Goal: Task Accomplishment & Management: Use online tool/utility

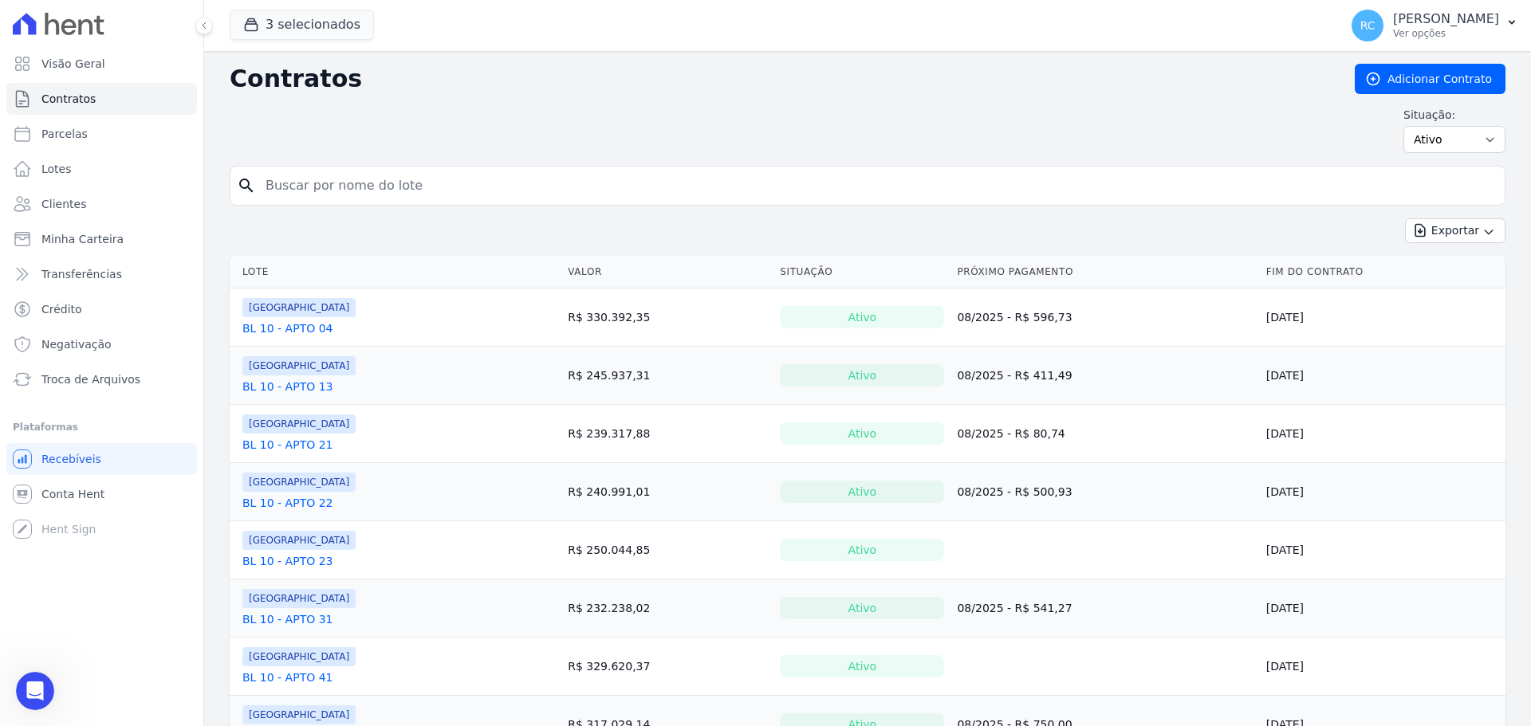
scroll to position [5762, 0]
click at [305, 18] on button "3 selecionados" at bounding box center [302, 25] width 144 height 30
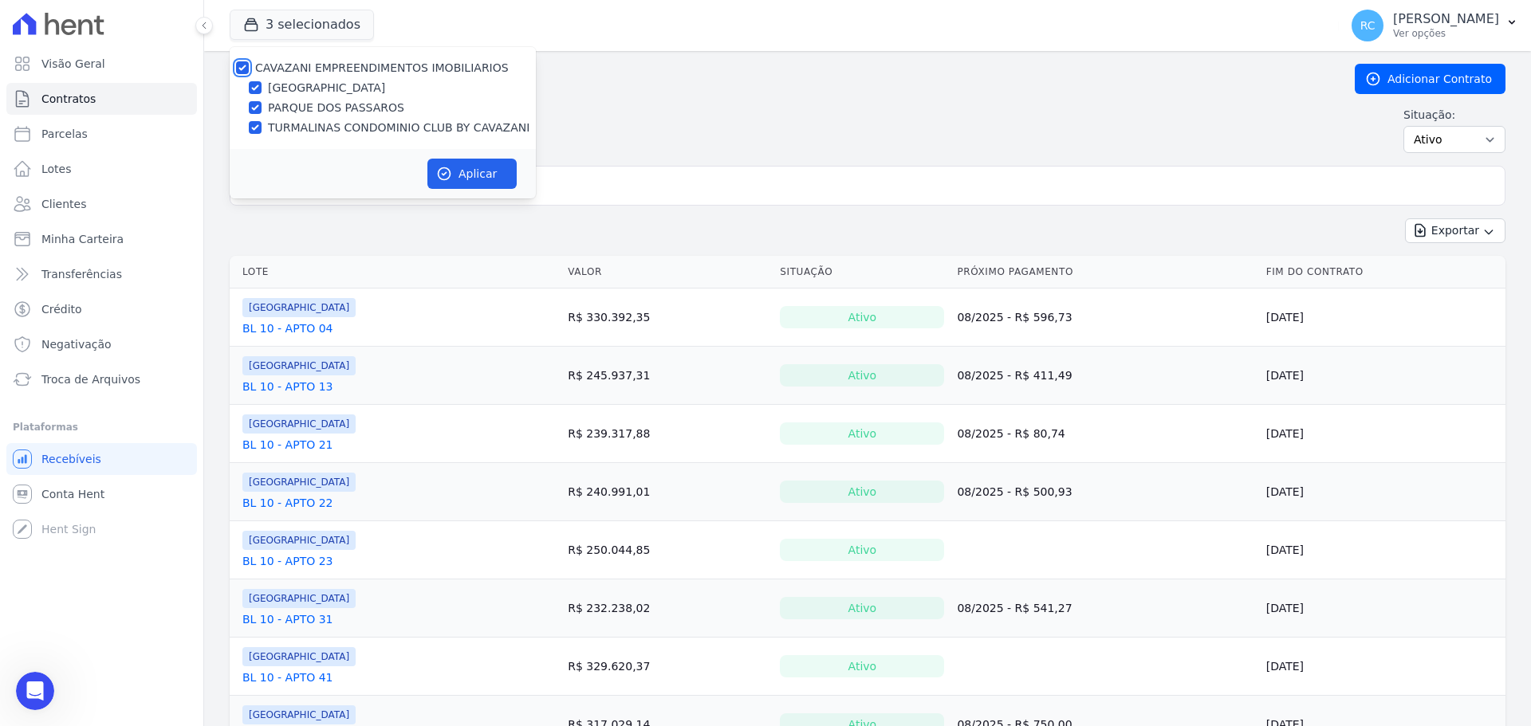
click at [243, 70] on input "CAVAZANI EMPREENDIMENTOS IMOBILIARIOS" at bounding box center [242, 67] width 13 height 13
checkbox input "false"
click at [263, 124] on div "TURMALINAS CONDOMINIO CLUB BY CAVAZANI" at bounding box center [383, 128] width 306 height 17
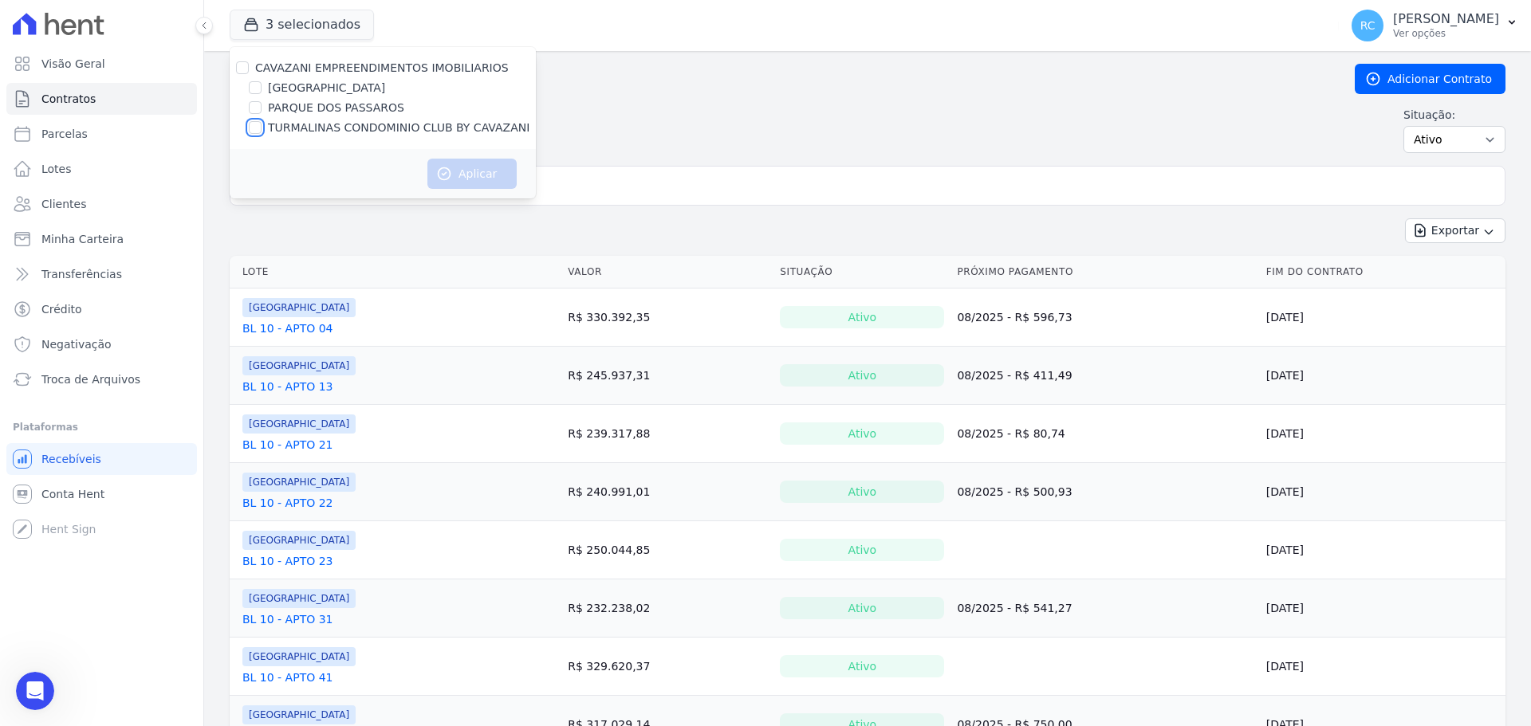
click at [257, 127] on input "TURMALINAS CONDOMINIO CLUB BY CAVAZANI" at bounding box center [255, 127] width 13 height 13
checkbox input "true"
click at [445, 178] on icon "button" at bounding box center [444, 174] width 16 height 16
click at [84, 495] on span "Conta Hent" at bounding box center [72, 494] width 63 height 16
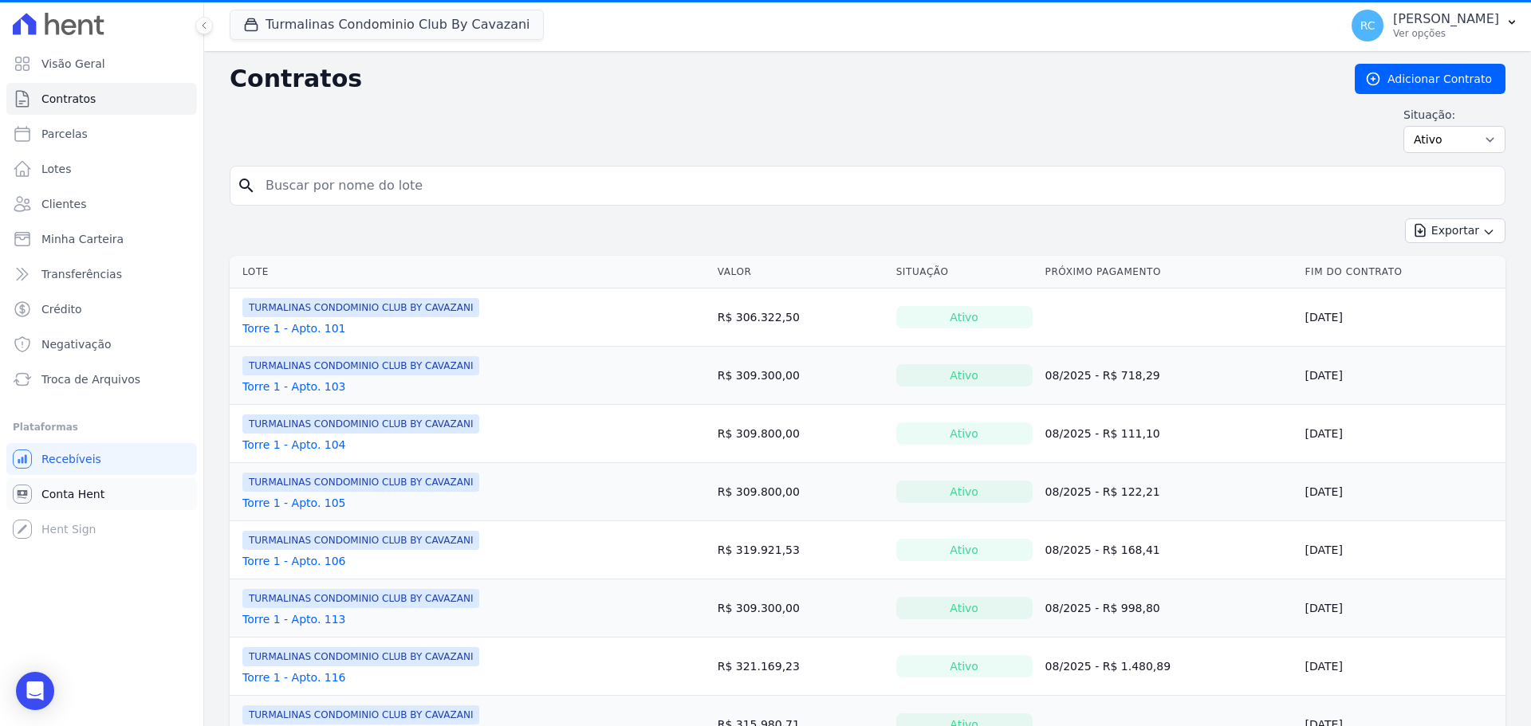
click at [102, 493] on link "Conta Hent" at bounding box center [101, 494] width 191 height 32
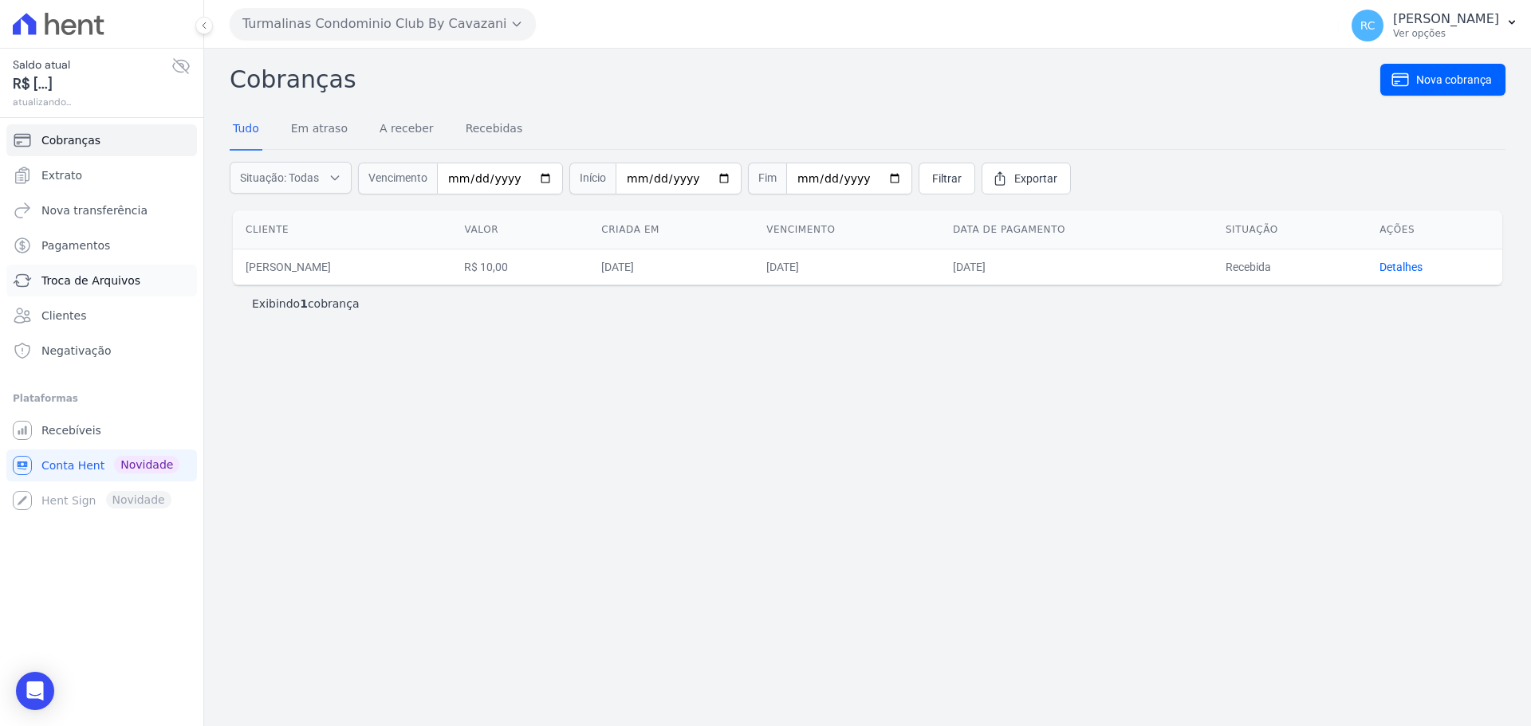
click at [132, 289] on link "Troca de Arquivos" at bounding box center [101, 281] width 191 height 32
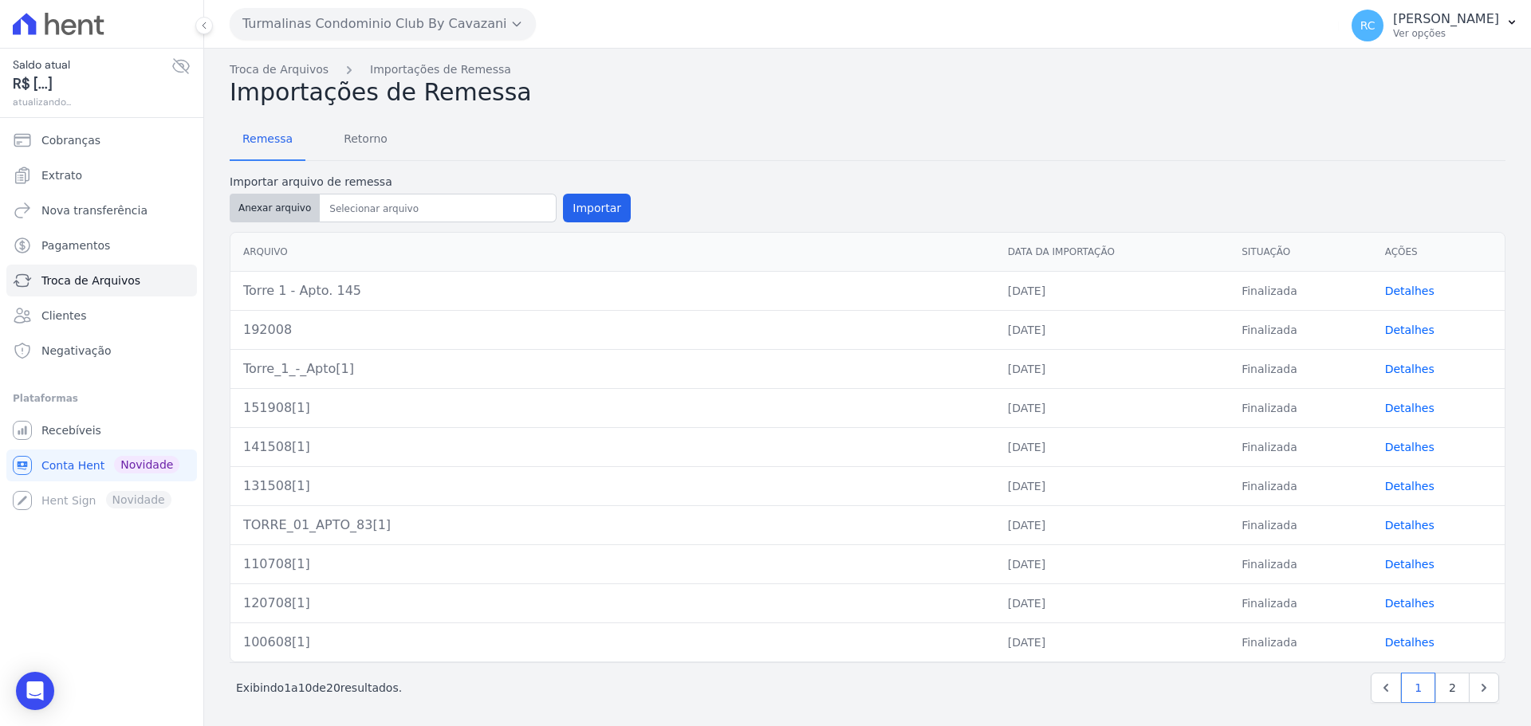
click at [275, 215] on button "Anexar arquivo" at bounding box center [275, 208] width 90 height 29
type input "TORRE 02 APTO 22"
click at [581, 213] on button "Importar" at bounding box center [597, 208] width 68 height 29
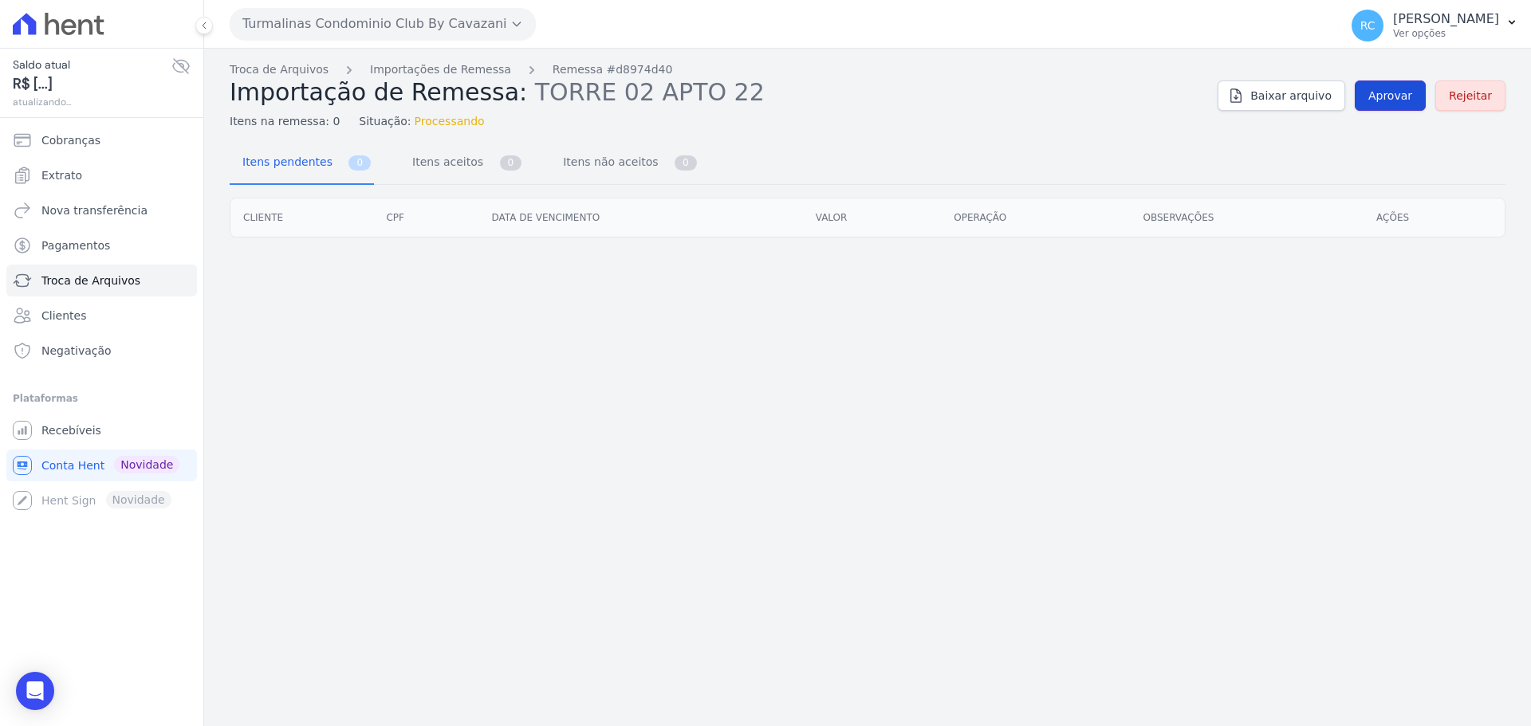
click at [1389, 97] on span "Aprovar" at bounding box center [1390, 96] width 44 height 16
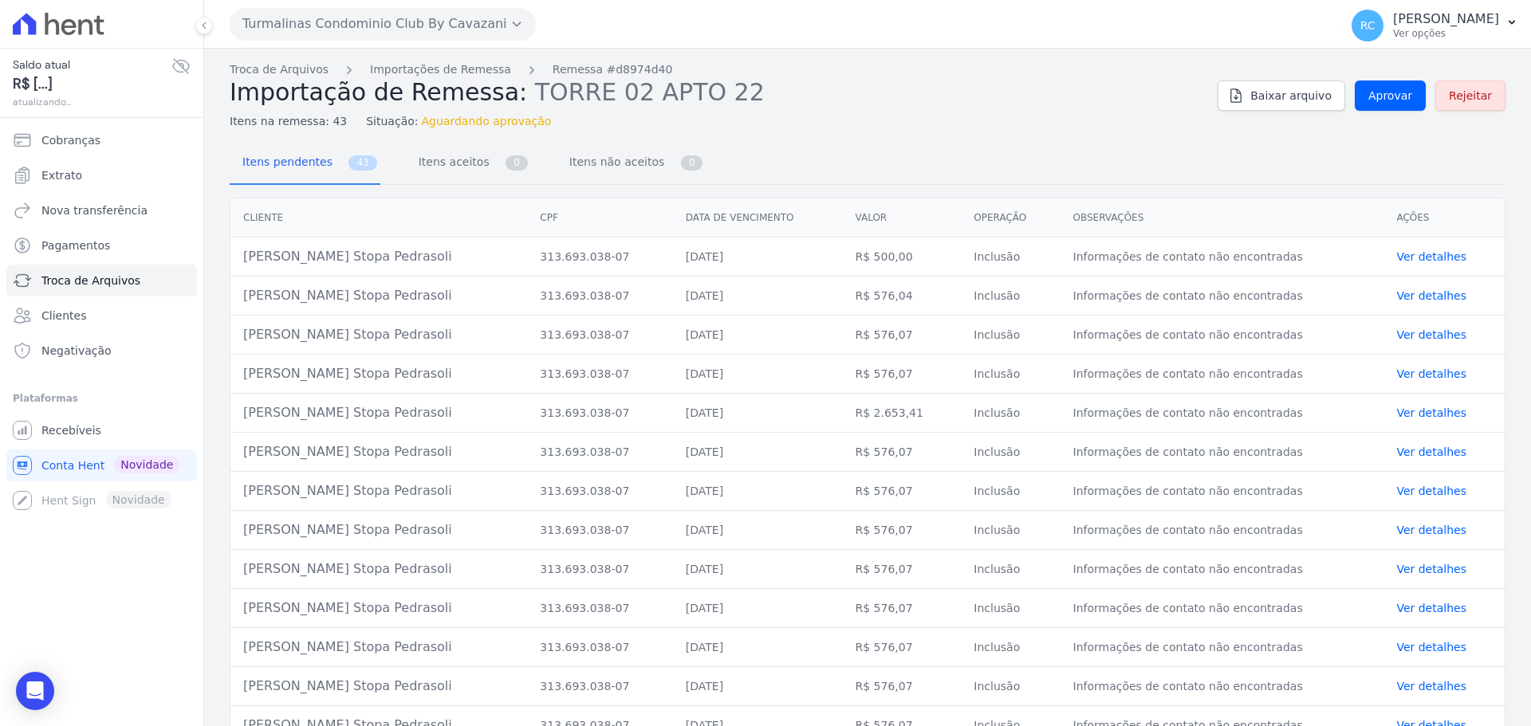
click at [261, 259] on td "[PERSON_NAME] Stopa Pedrasoli" at bounding box center [378, 257] width 297 height 39
click at [259, 267] on td "[PERSON_NAME] Stopa Pedrasoli" at bounding box center [378, 257] width 297 height 39
copy td "Leana"
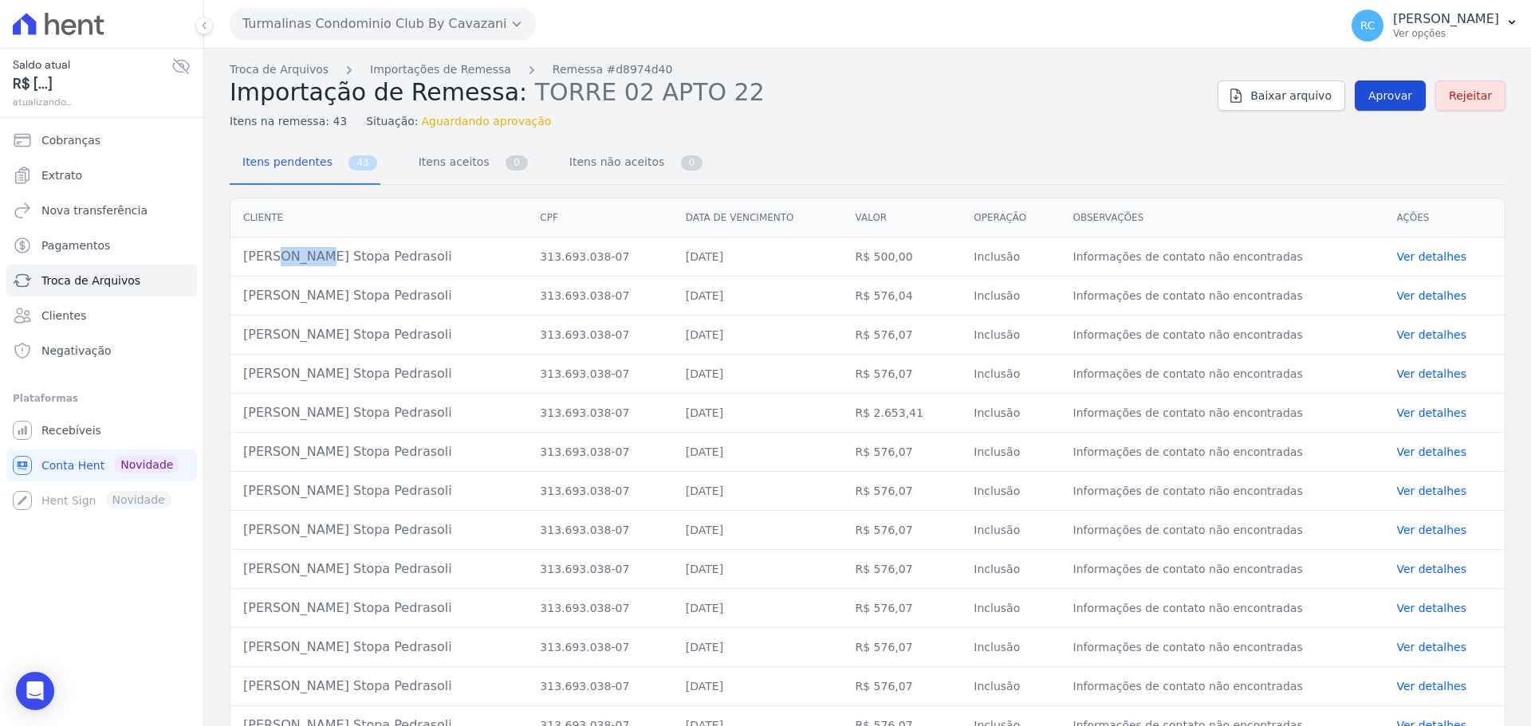
click at [1373, 92] on span "Aprovar" at bounding box center [1390, 96] width 44 height 16
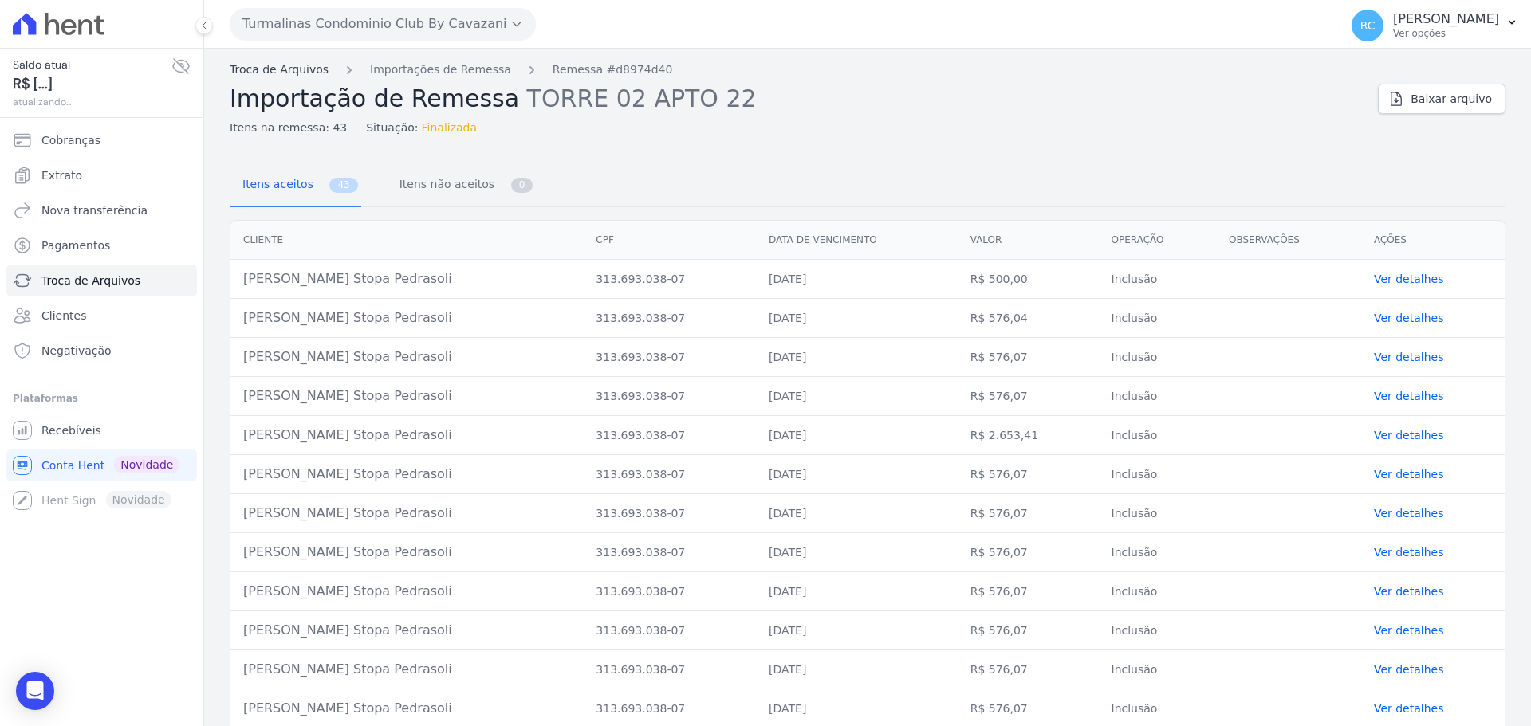
click at [285, 70] on link "Troca de Arquivos" at bounding box center [279, 69] width 99 height 17
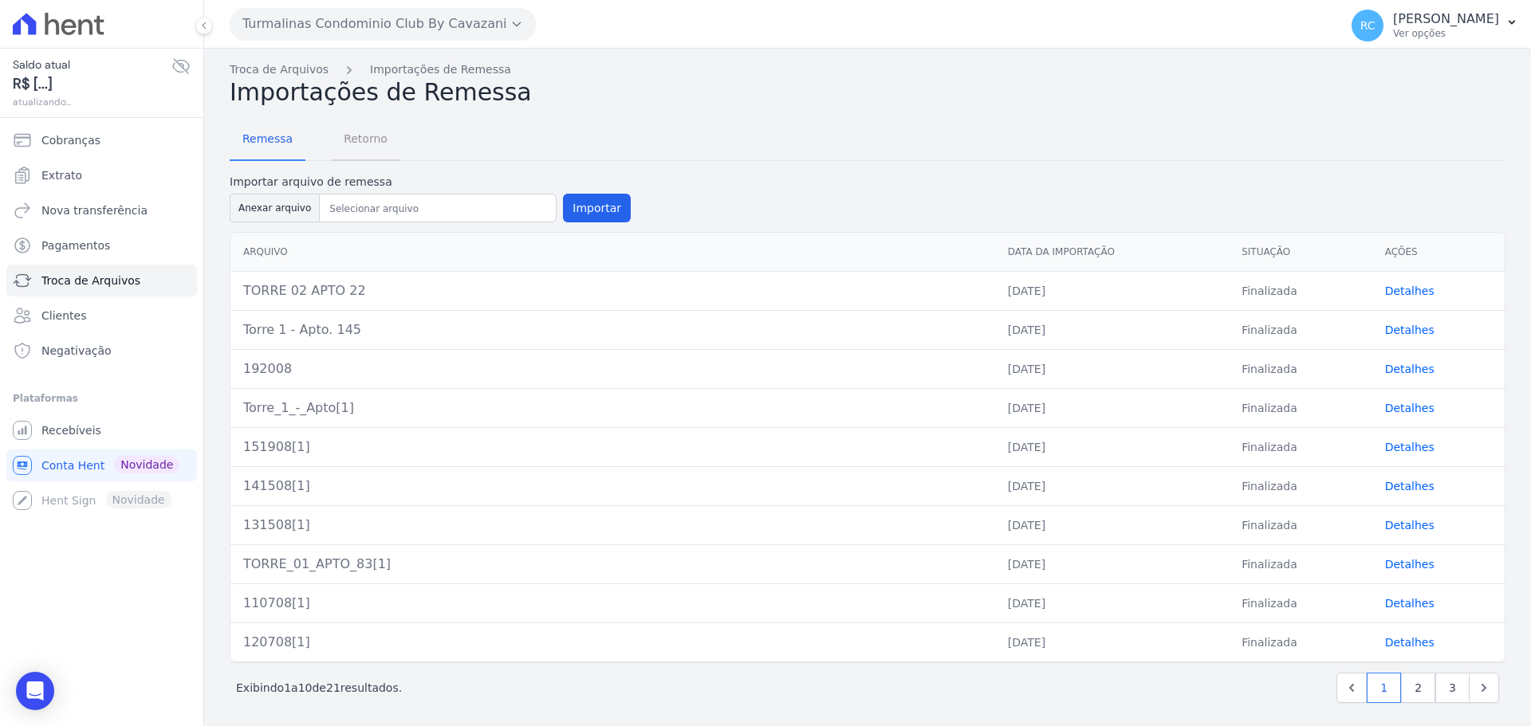
click at [348, 141] on span "Retorno" at bounding box center [365, 139] width 63 height 32
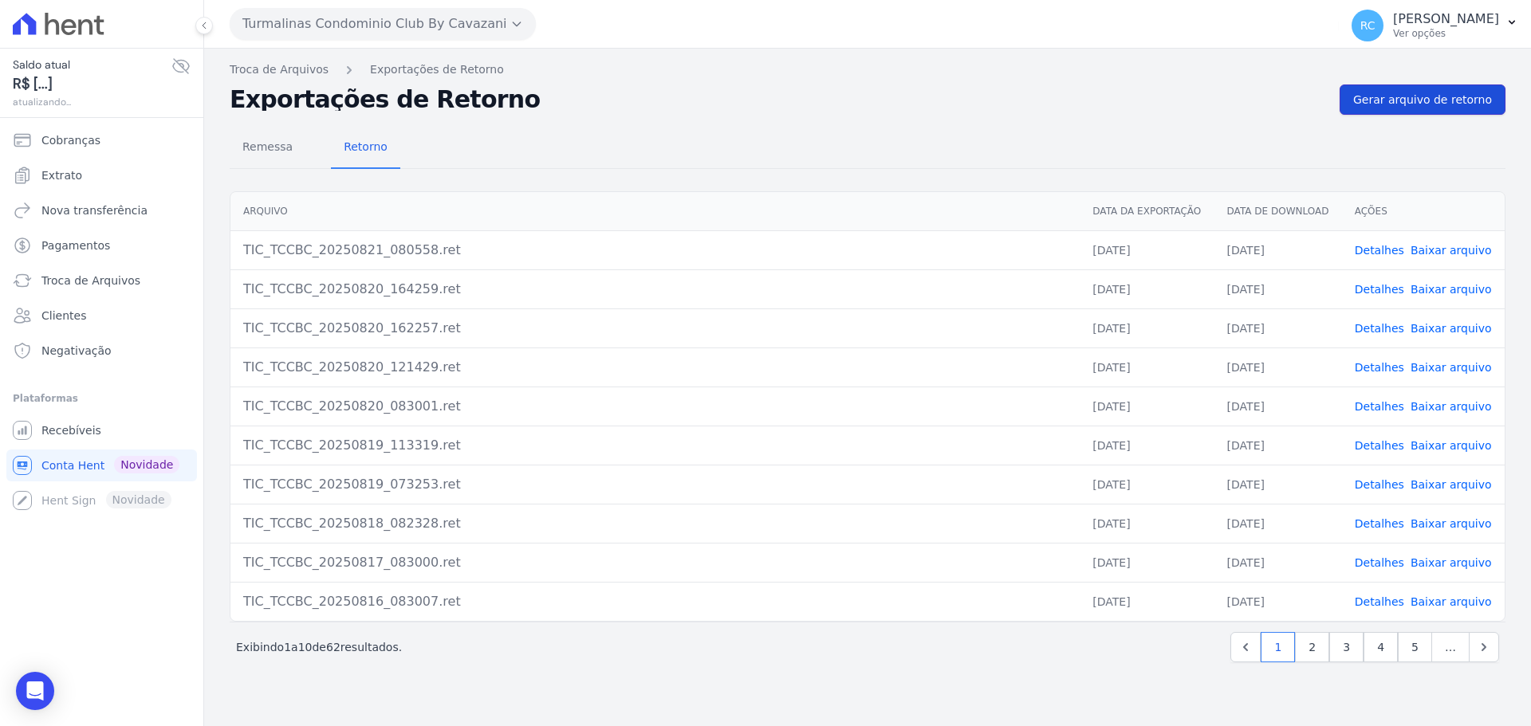
click at [1410, 89] on link "Gerar arquivo de retorno" at bounding box center [1422, 100] width 166 height 30
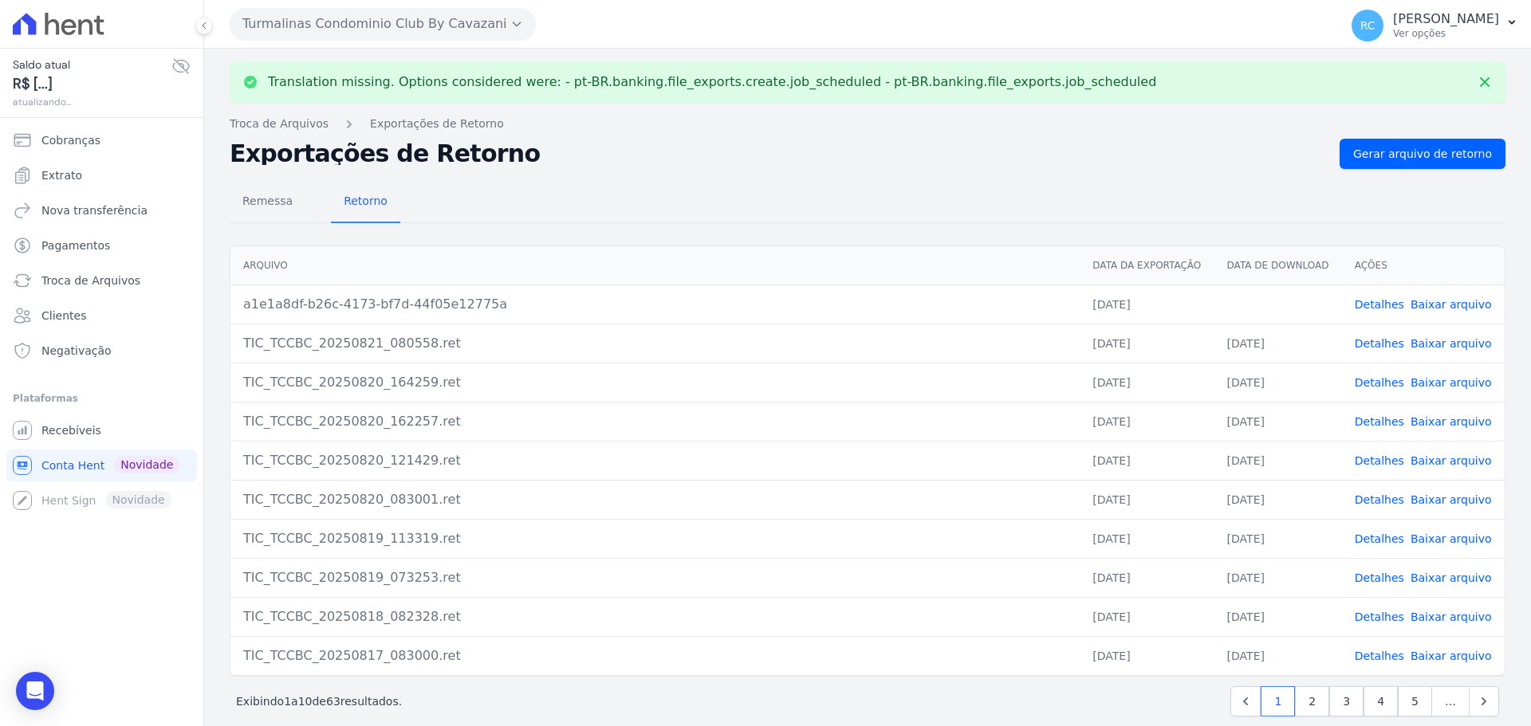
click at [1423, 290] on td "Detalhes Baixar arquivo" at bounding box center [1423, 304] width 163 height 39
click at [1418, 306] on link "Baixar arquivo" at bounding box center [1450, 304] width 81 height 13
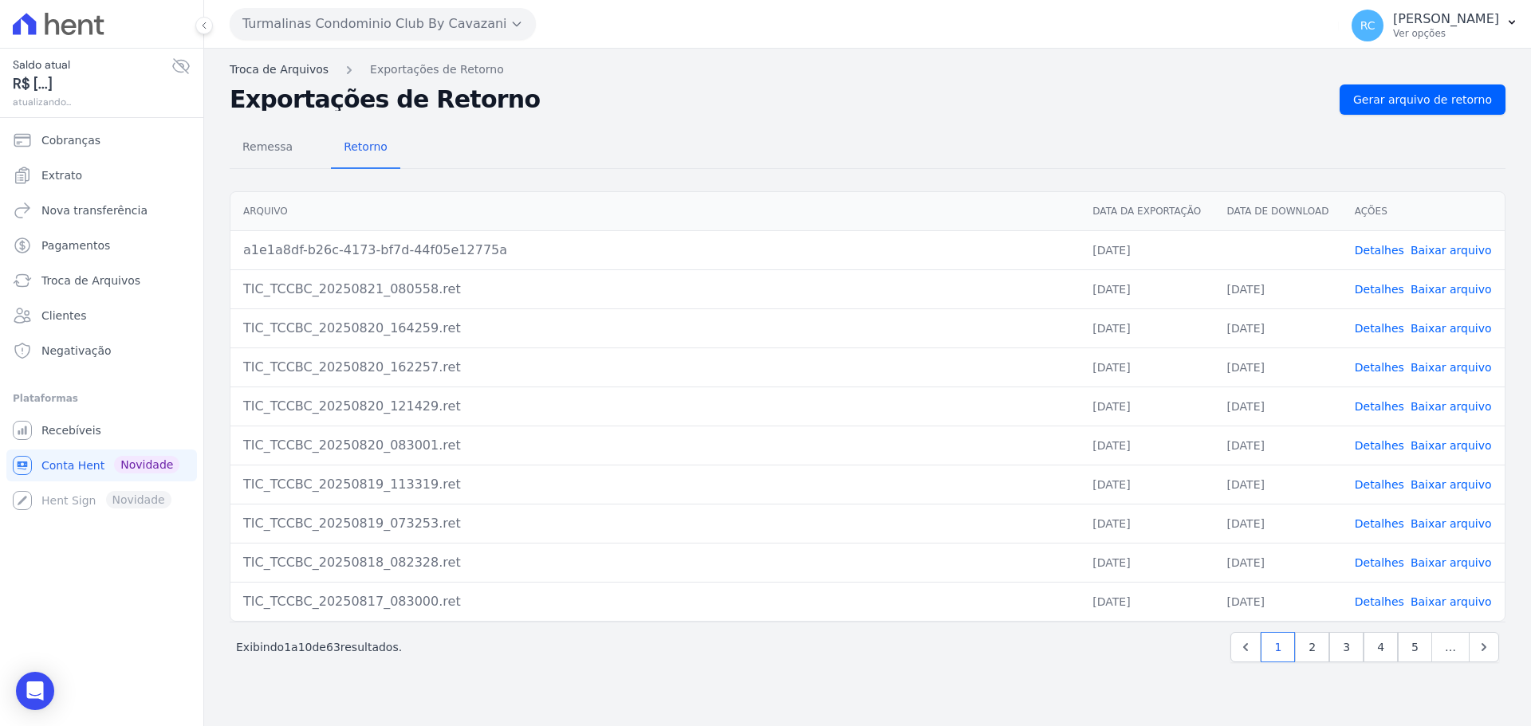
click at [265, 73] on link "Troca de Arquivos" at bounding box center [279, 69] width 99 height 17
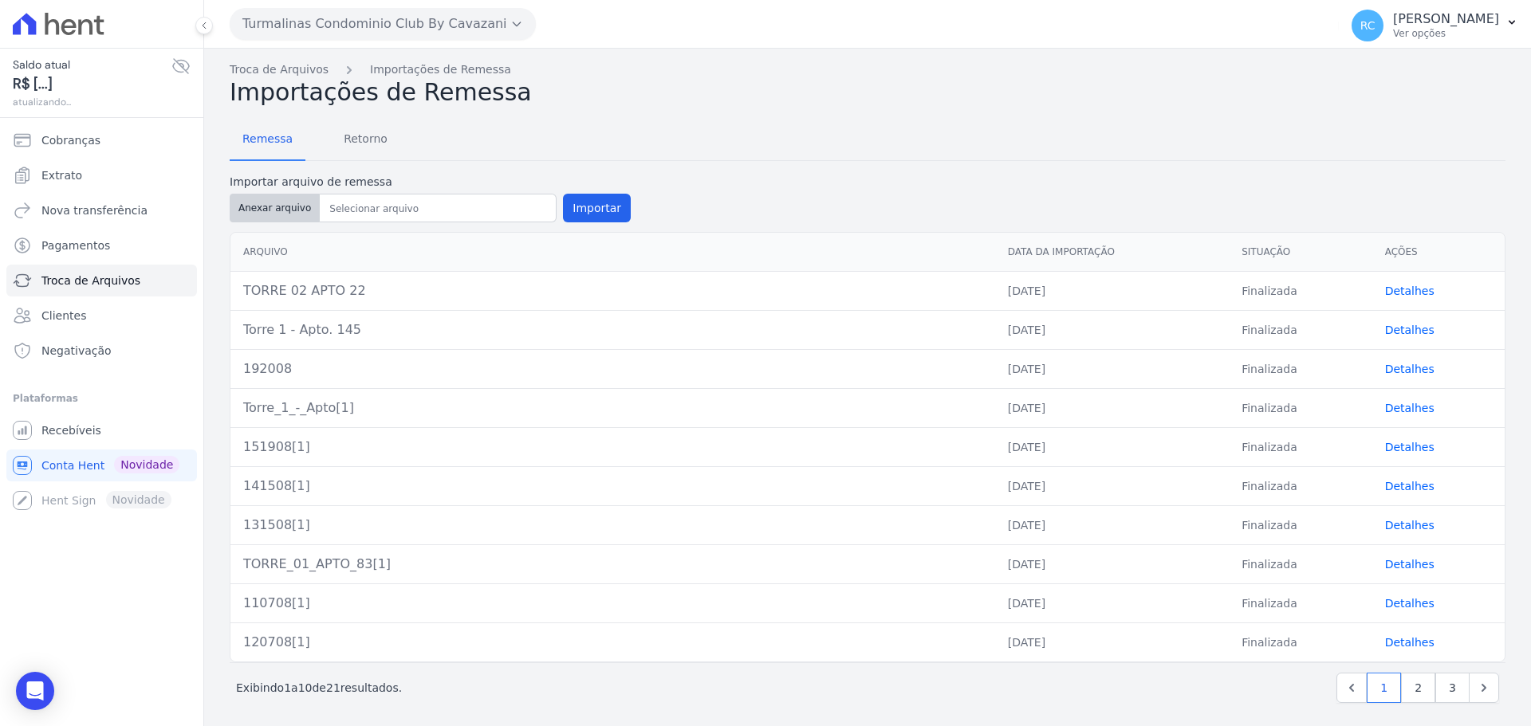
click at [267, 206] on button "Anexar arquivo" at bounding box center [275, 208] width 90 height 29
type input "TORRE 03 APTO 42"
click at [598, 194] on button "Importar" at bounding box center [597, 208] width 68 height 29
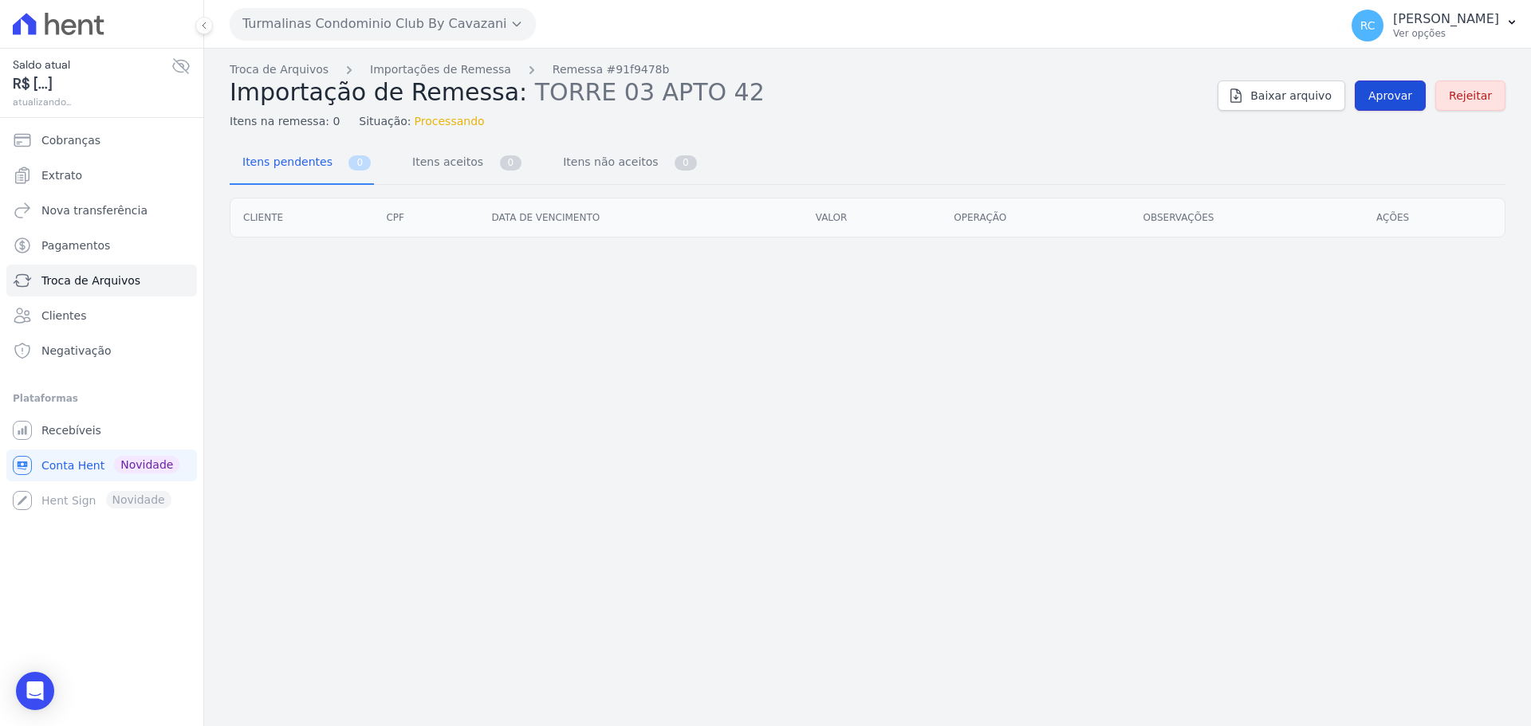
click at [1384, 108] on link "Aprovar" at bounding box center [1390, 96] width 71 height 30
